Goal: Information Seeking & Learning: Learn about a topic

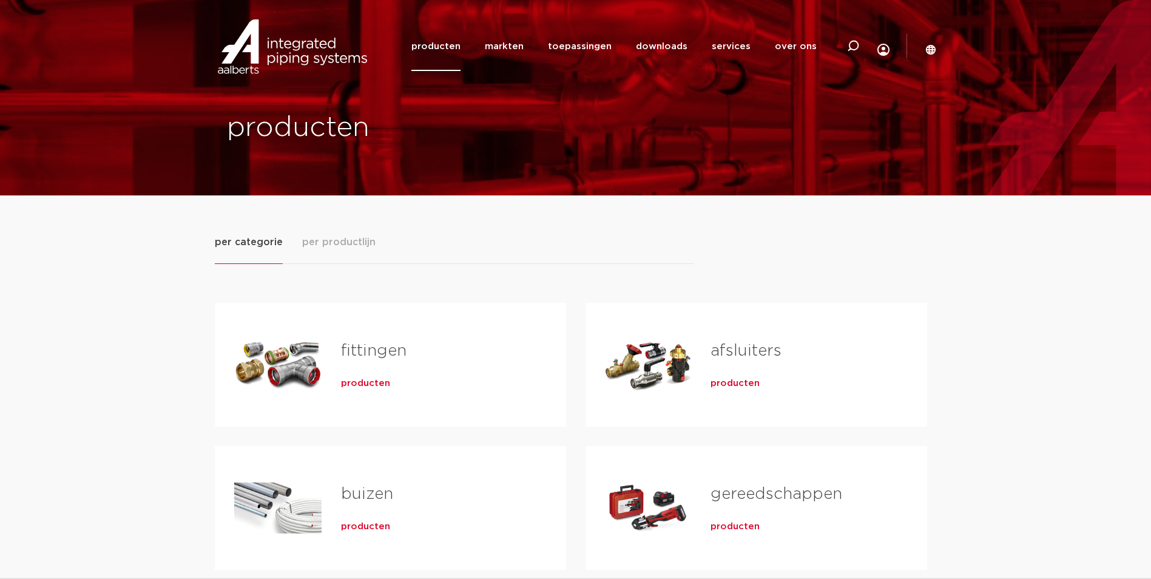
click at [361, 348] on link "fittingen" at bounding box center [374, 351] width 66 height 16
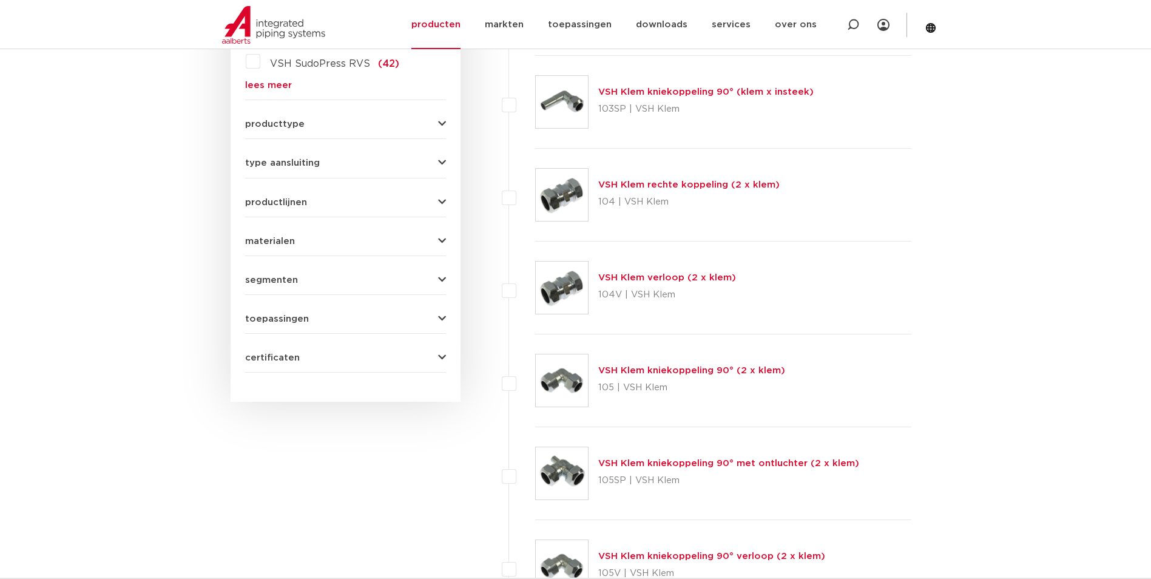
scroll to position [121, 0]
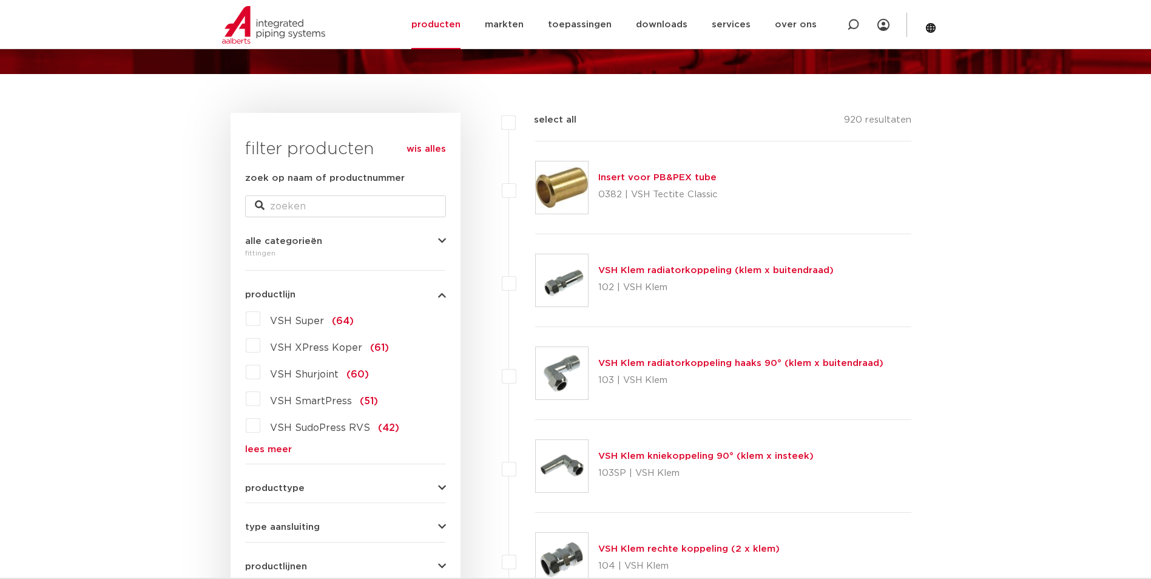
click at [260, 318] on label "VSH Super (64)" at bounding box center [306, 318] width 93 height 19
click at [0, 0] on input "VSH Super (64)" at bounding box center [0, 0] width 0 height 0
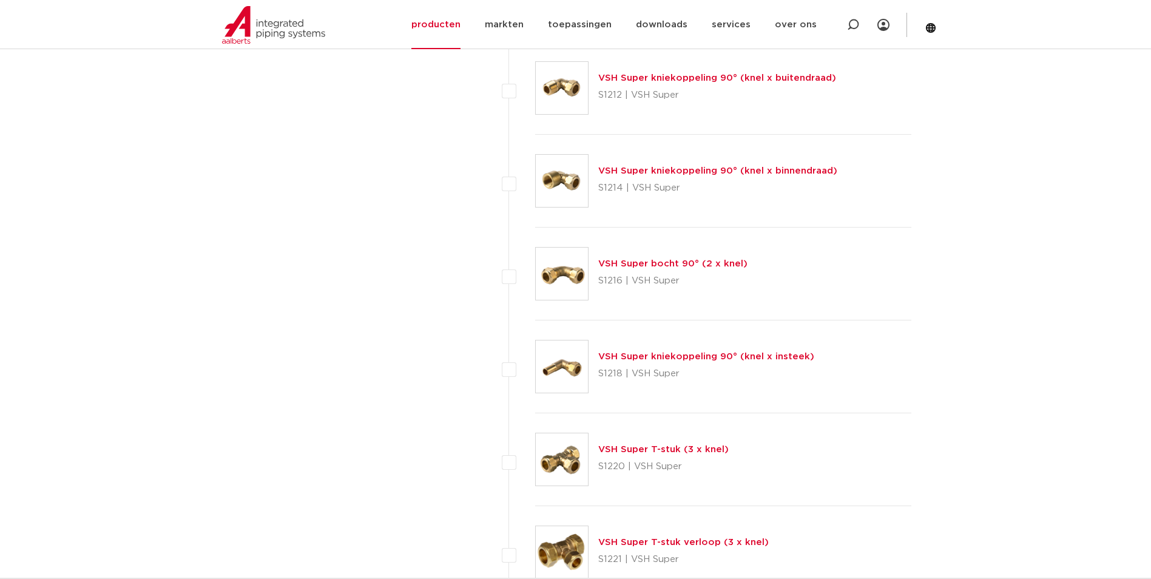
scroll to position [1456, 0]
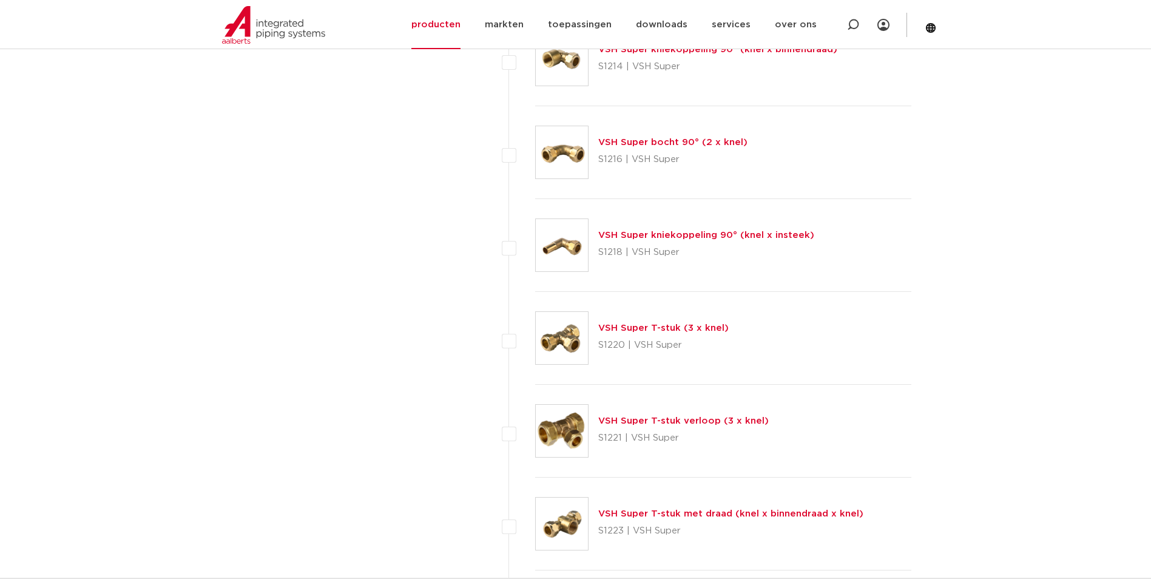
click at [687, 421] on link "VSH Super T-stuk verloop (3 x knel)" at bounding box center [683, 420] width 171 height 9
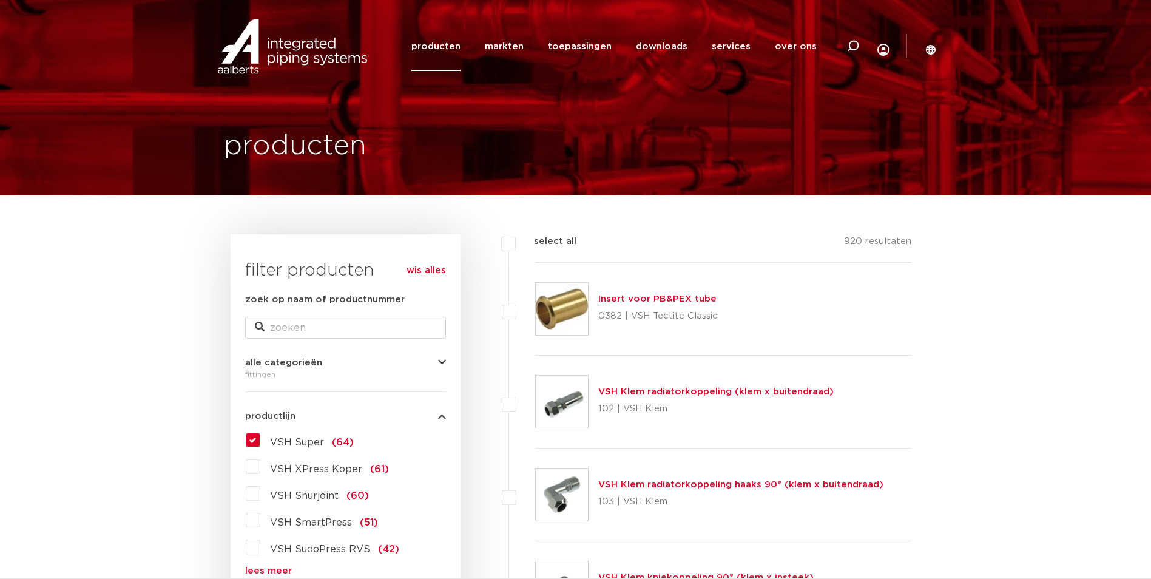
scroll to position [243, 0]
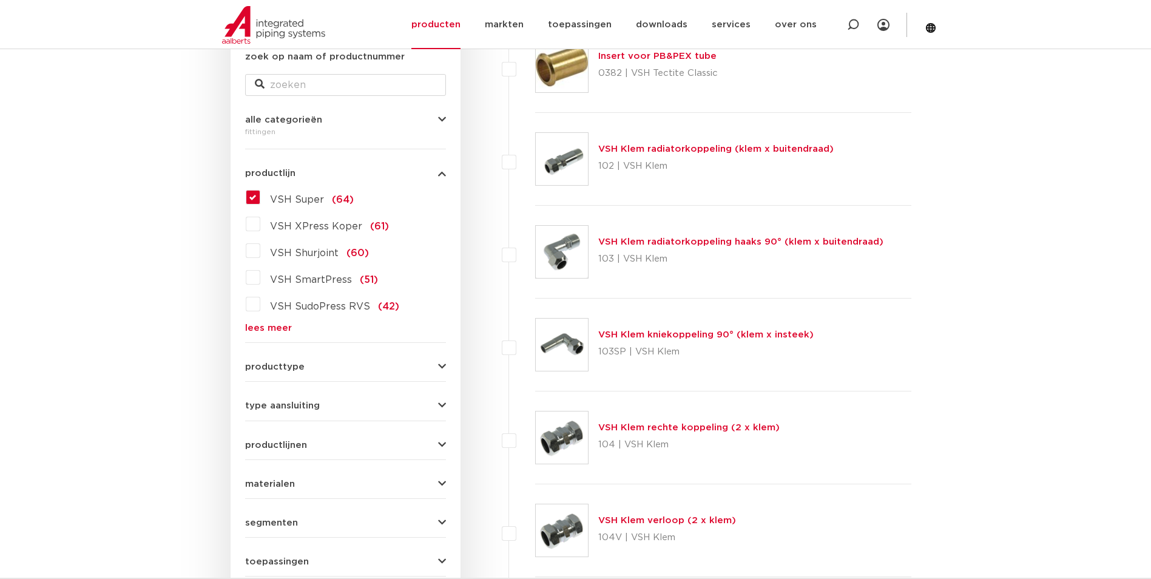
click at [276, 329] on link "lees meer" at bounding box center [345, 327] width 201 height 9
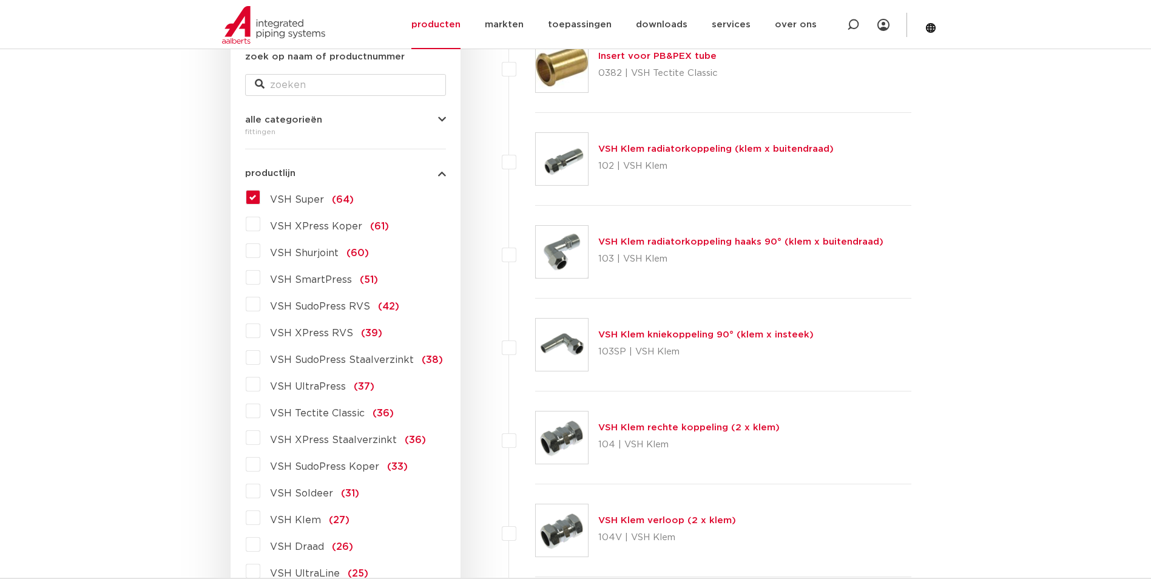
click at [260, 225] on label "VSH XPress Koper (61)" at bounding box center [324, 223] width 129 height 19
click at [0, 0] on input "VSH XPress Koper (61)" at bounding box center [0, 0] width 0 height 0
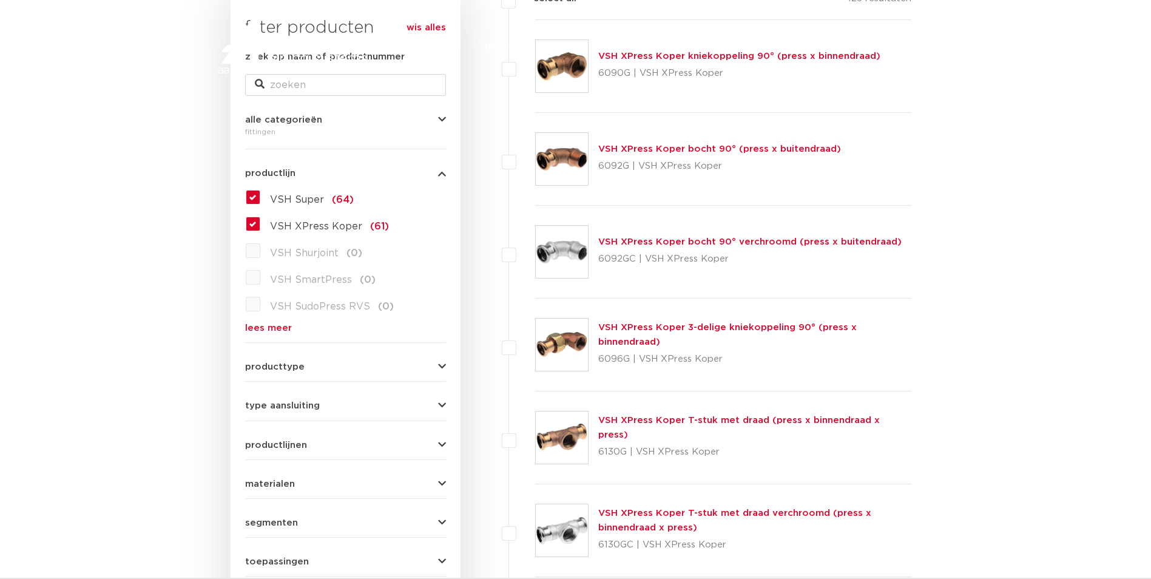
click at [260, 198] on label "VSH Super (64)" at bounding box center [306, 196] width 93 height 19
click at [0, 0] on input "VSH Super (64)" at bounding box center [0, 0] width 0 height 0
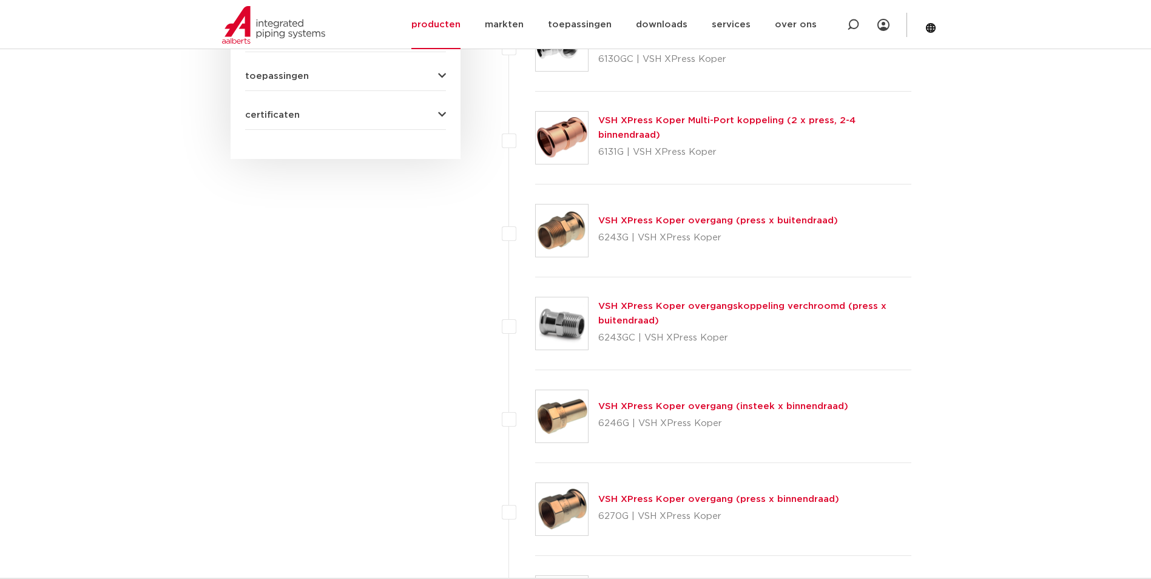
scroll to position [667, 0]
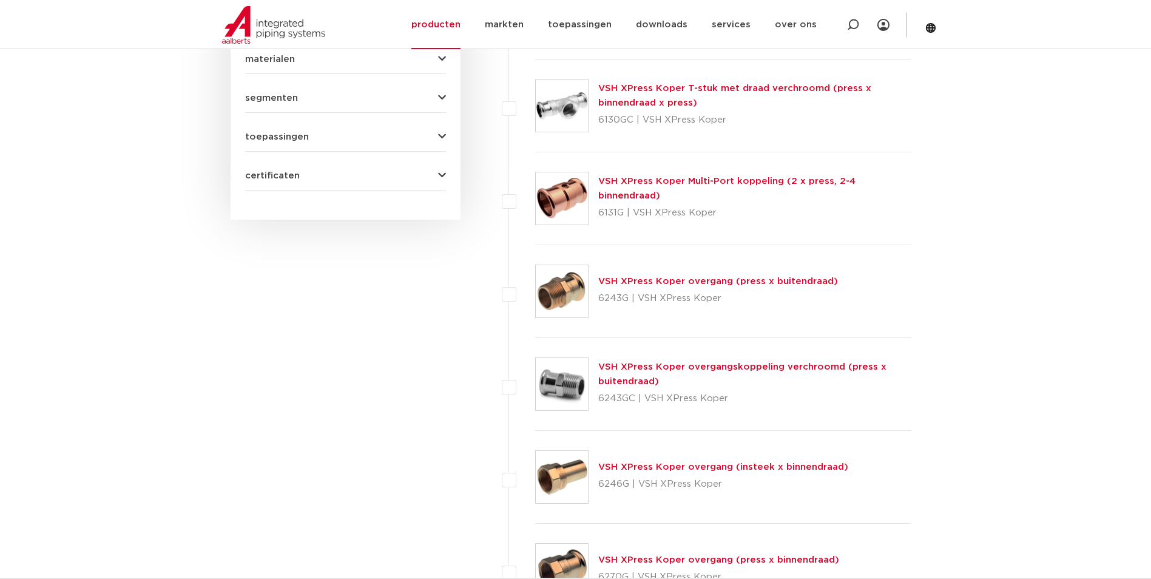
click at [748, 279] on link "VSH XPress Koper overgang (press x buitendraad)" at bounding box center [718, 281] width 240 height 9
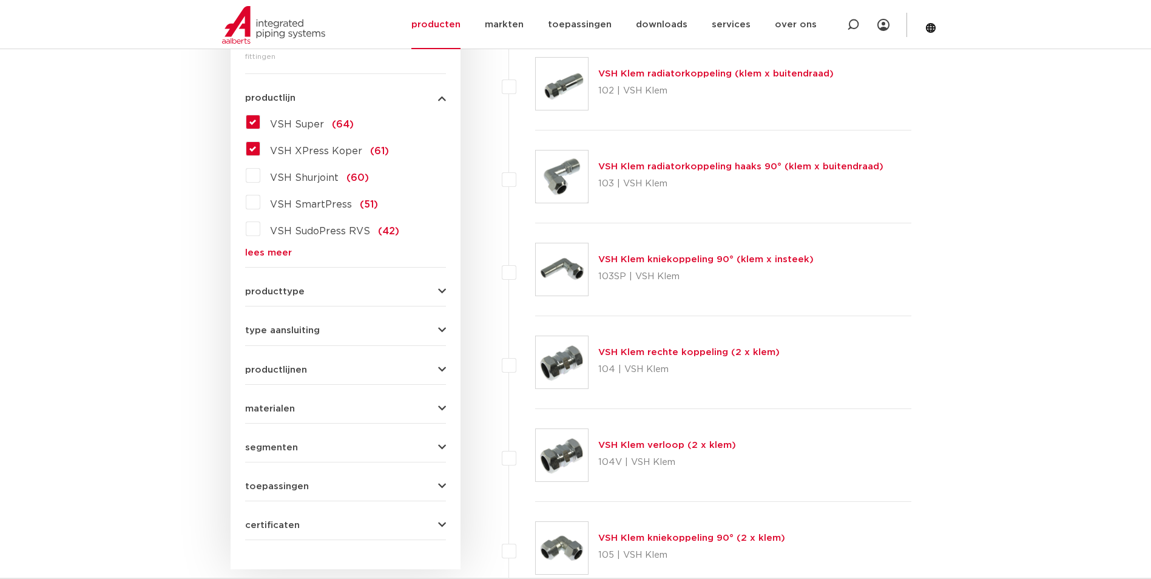
scroll to position [136, 0]
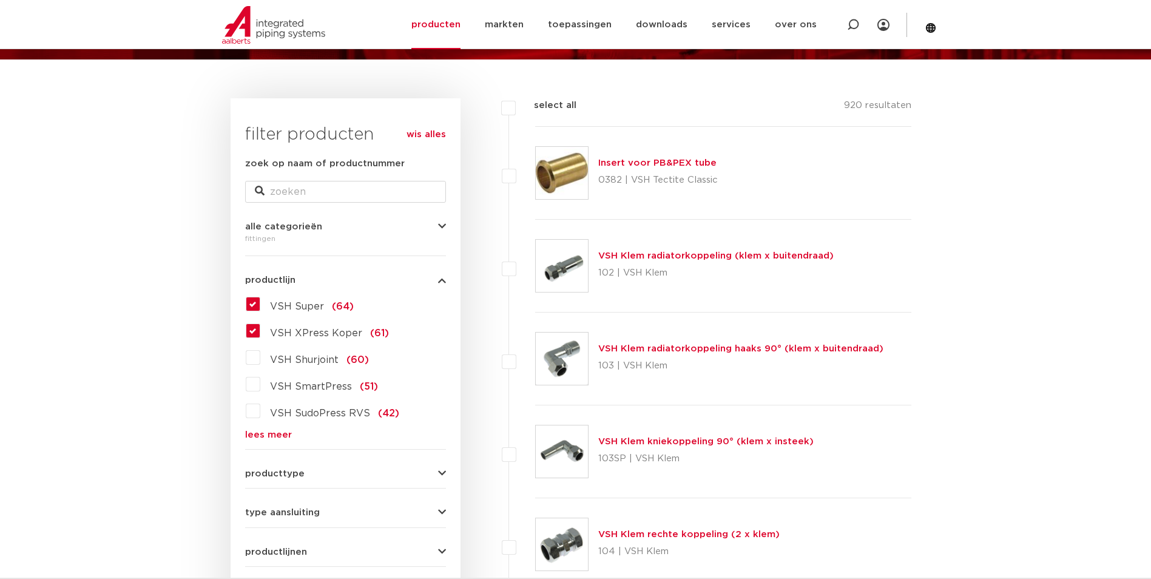
click at [260, 301] on label "VSH Super (64)" at bounding box center [306, 303] width 93 height 19
click at [0, 0] on input "VSH Super (64)" at bounding box center [0, 0] width 0 height 0
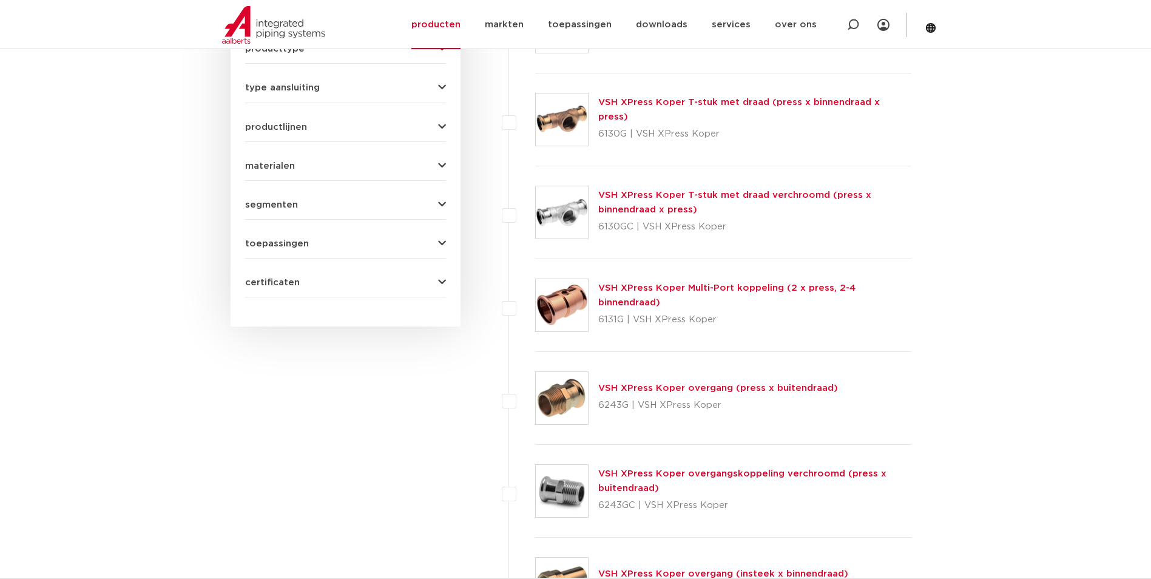
scroll to position [318, 0]
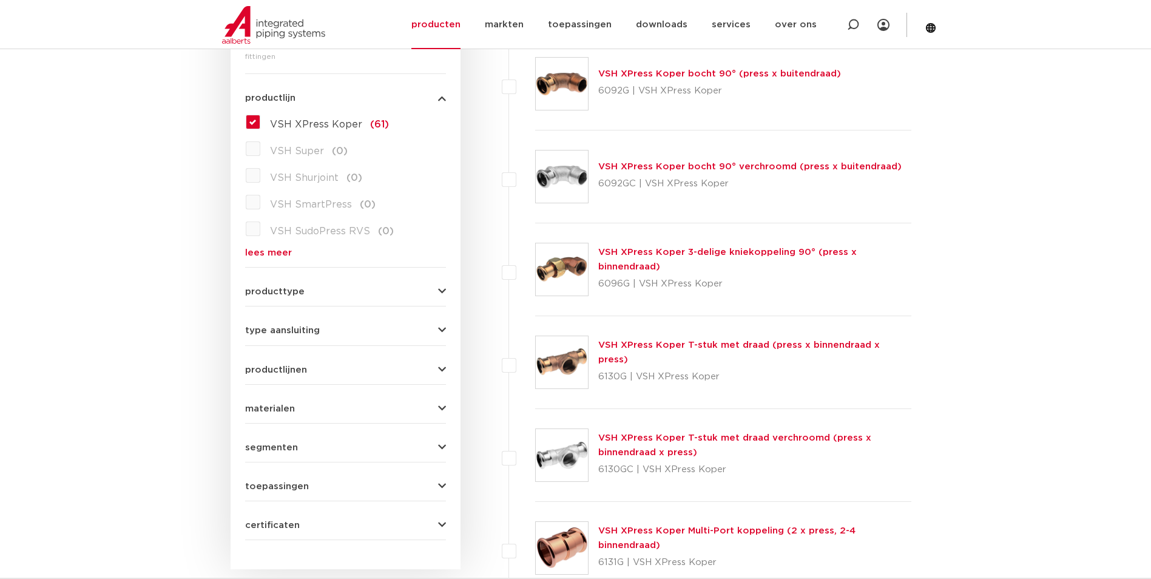
click at [697, 353] on link "VSH XPress Koper T-stuk met draad (press x binnendraad x press)" at bounding box center [739, 352] width 282 height 24
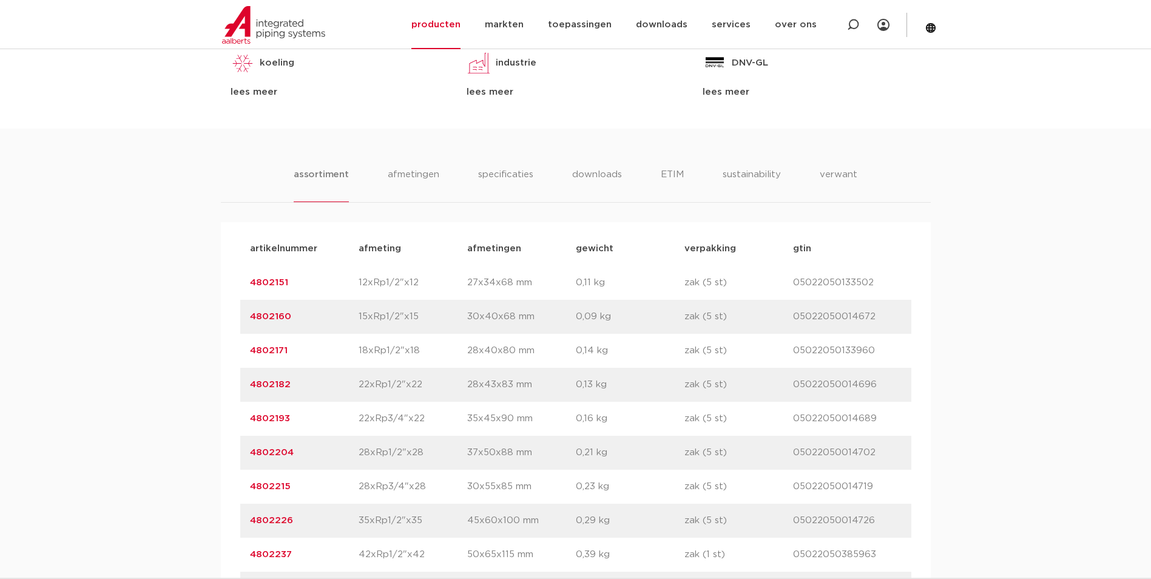
scroll to position [728, 0]
